Goal: Transaction & Acquisition: Purchase product/service

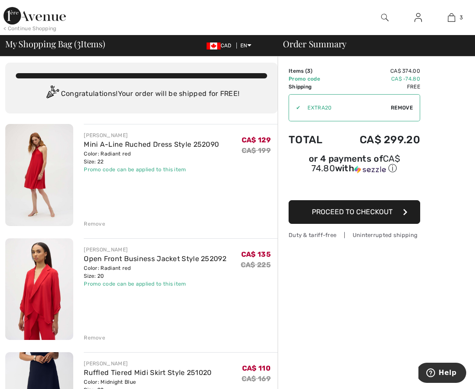
scroll to position [5, 0]
click at [388, 211] on span "Proceed to Checkout" at bounding box center [352, 212] width 81 height 8
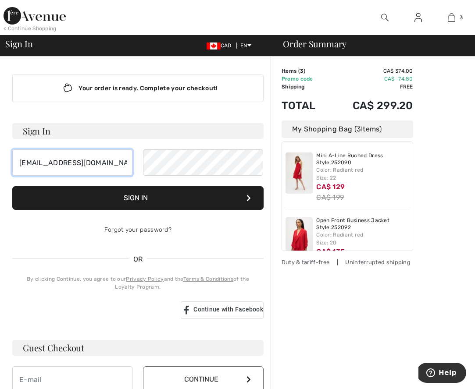
type input "[EMAIL_ADDRESS][DOMAIN_NAME]"
click at [137, 197] on button "Sign In" at bounding box center [137, 198] width 251 height 24
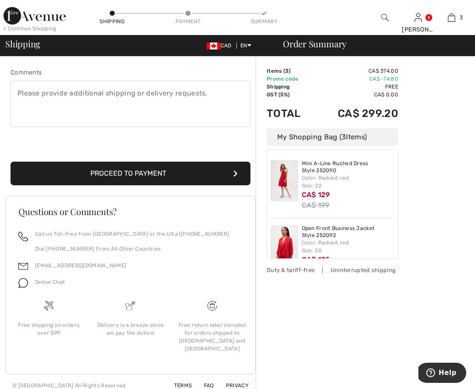
scroll to position [229, 0]
click at [234, 172] on icon "submit" at bounding box center [235, 174] width 4 height 7
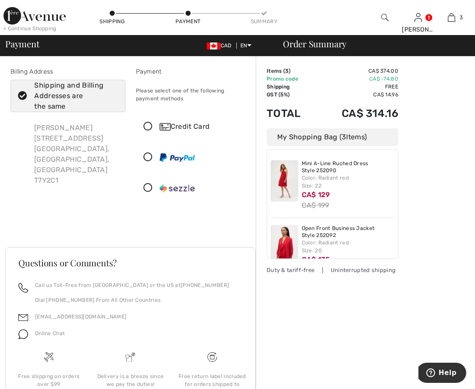
click at [147, 128] on icon at bounding box center [147, 126] width 23 height 9
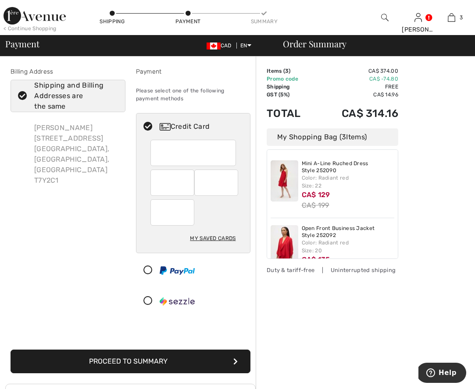
click at [157, 148] on div at bounding box center [193, 153] width 86 height 26
click at [149, 357] on button "Proceed to Summary" at bounding box center [131, 362] width 240 height 24
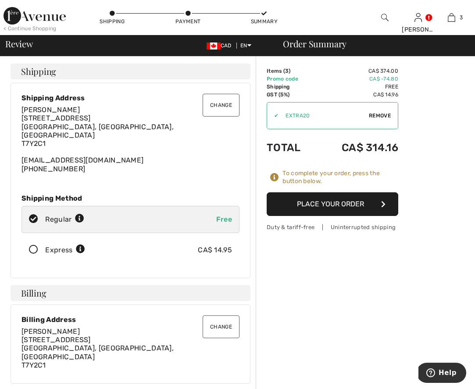
click at [321, 202] on button "Place Your Order" at bounding box center [333, 205] width 132 height 24
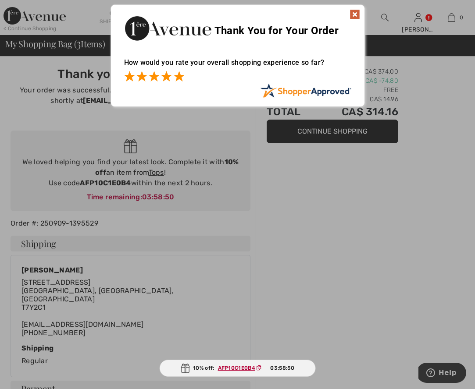
click at [181, 77] on span at bounding box center [179, 76] width 11 height 11
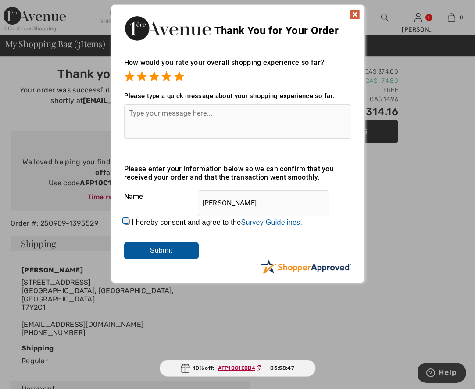
drag, startPoint x: 131, startPoint y: 113, endPoint x: 159, endPoint y: 117, distance: 28.8
click at [131, 113] on textarea at bounding box center [237, 121] width 227 height 35
type textarea "My favourite place to shop!"
drag, startPoint x: 123, startPoint y: 222, endPoint x: 126, endPoint y: 227, distance: 5.6
click at [124, 222] on input "I hereby consent and agree to the By submitting a review, you grant permission …" at bounding box center [127, 222] width 6 height 6
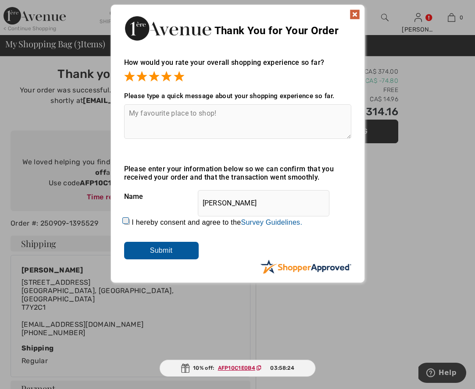
checkbox input "true"
click at [144, 248] on input "Submit" at bounding box center [161, 251] width 75 height 18
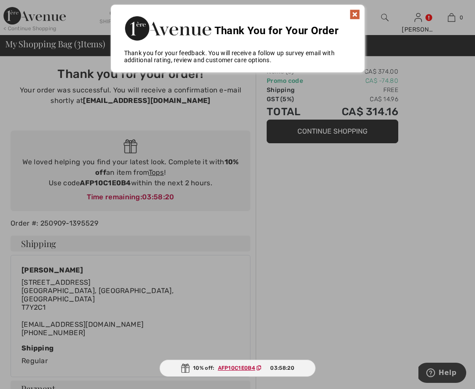
click at [353, 14] on img at bounding box center [355, 14] width 11 height 11
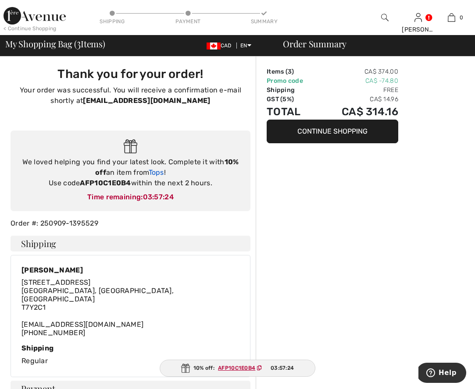
click at [160, 171] on link "Tops" at bounding box center [156, 172] width 15 height 8
